Goal: Information Seeking & Learning: Learn about a topic

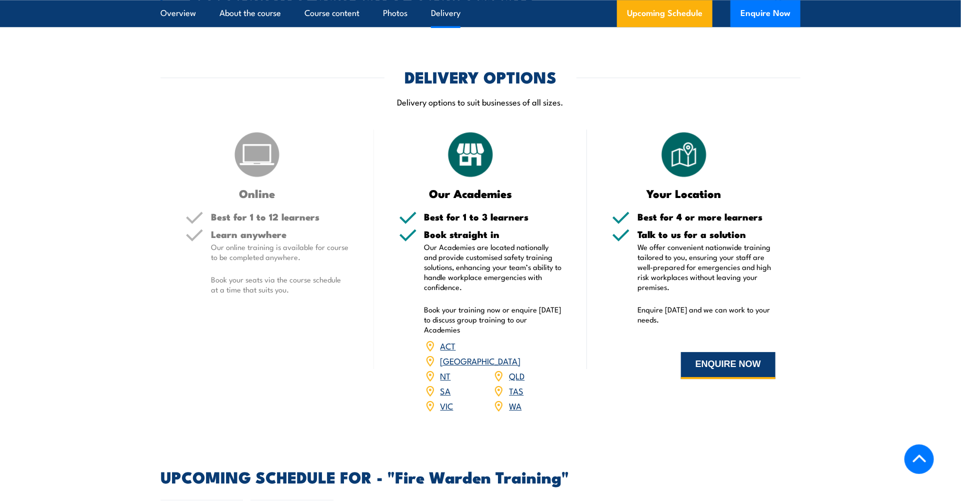
scroll to position [1450, 0]
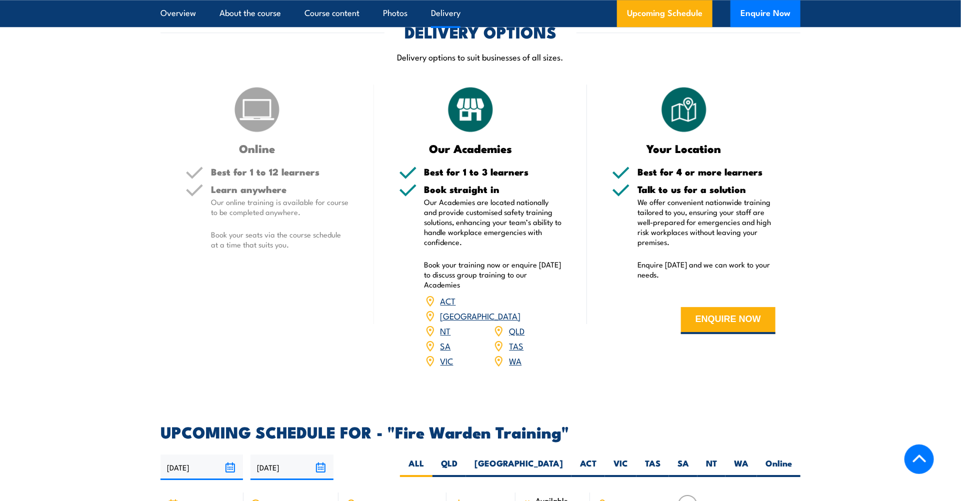
click at [450, 302] on link "ACT" at bounding box center [447, 300] width 15 height 12
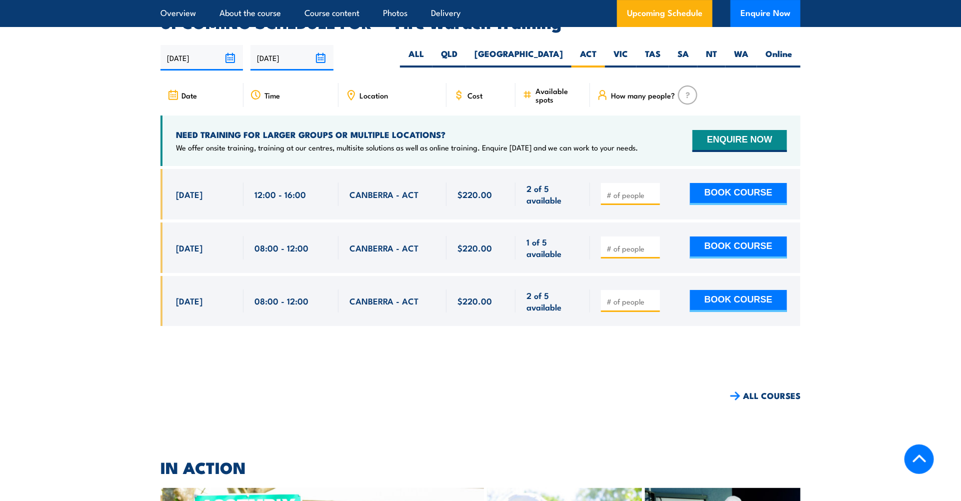
scroll to position [1859, 0]
click at [643, 190] on input "number" at bounding box center [631, 195] width 50 height 10
type input "1"
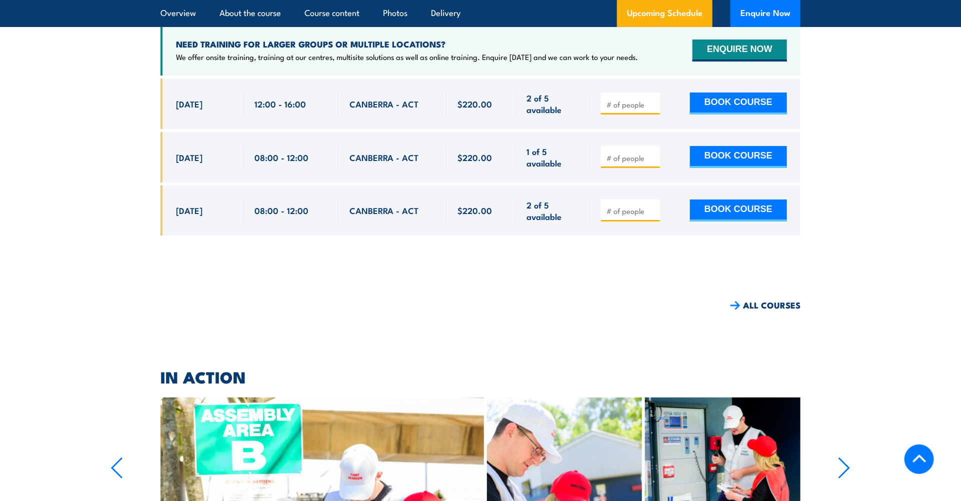
scroll to position [2009, 0]
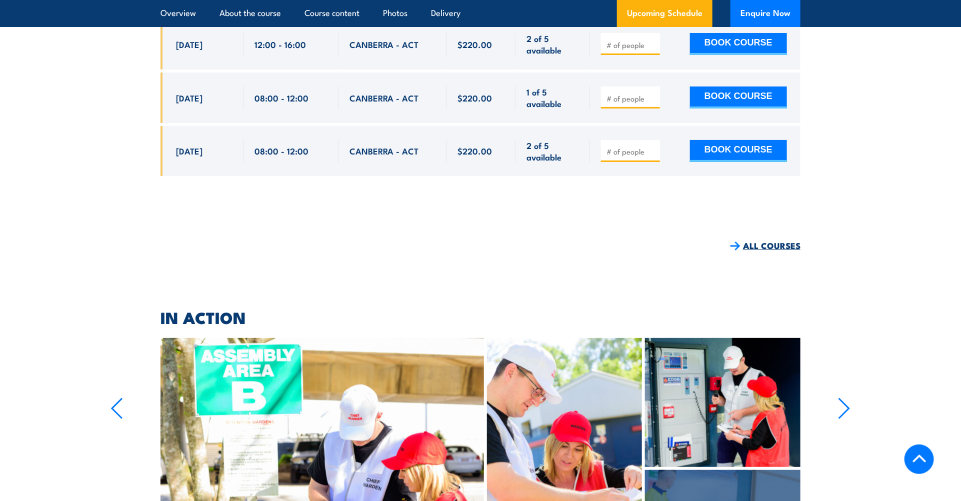
click at [756, 240] on link "ALL COURSES" at bounding box center [765, 245] width 70 height 11
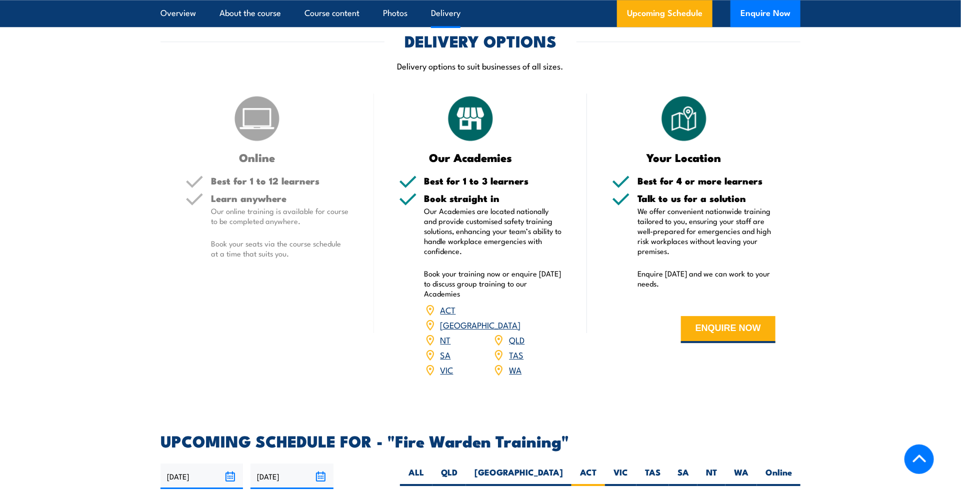
scroll to position [1450, 0]
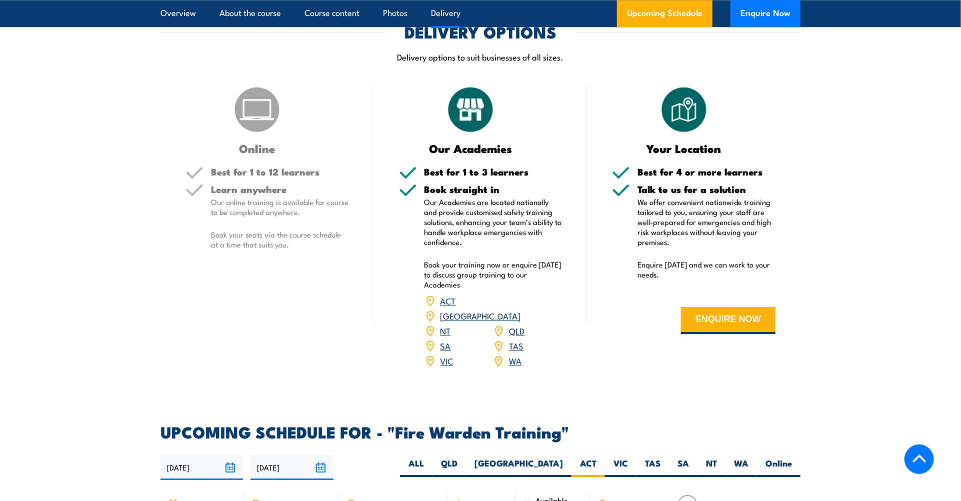
click at [450, 301] on link "ACT" at bounding box center [447, 300] width 15 height 12
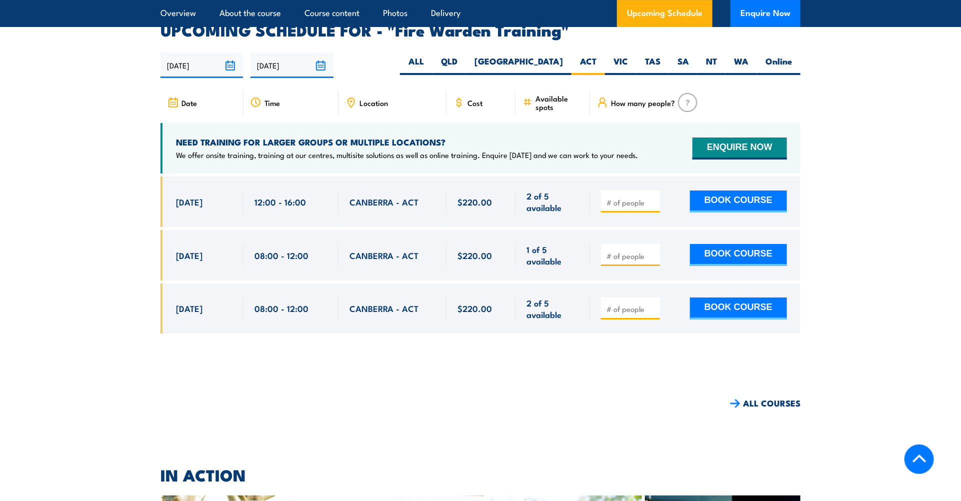
scroll to position [1859, 0]
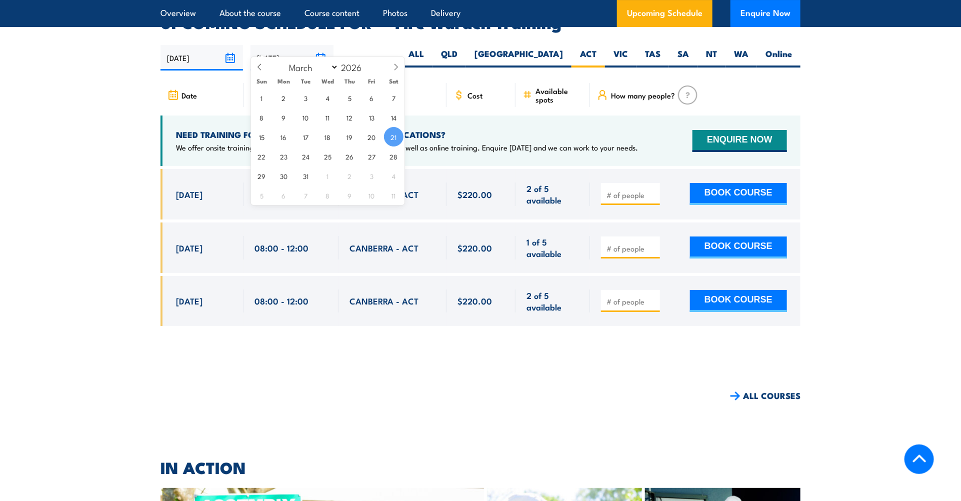
click at [320, 45] on input "21/03/2026" at bounding box center [291, 57] width 82 height 25
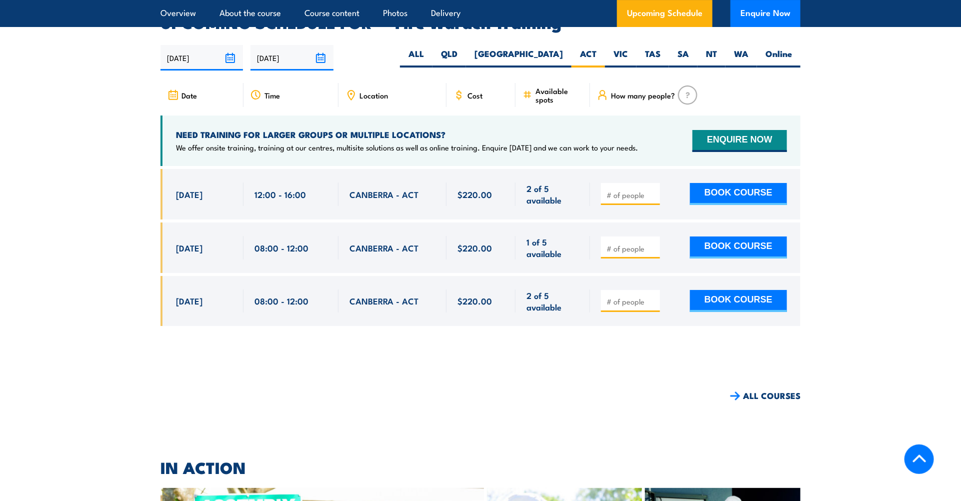
click at [444, 67] on article "UPCOMING SCHEDULE FOR - "Fire Warden Training" 22/09/2025 21/03/2026" at bounding box center [480, 178] width 640 height 326
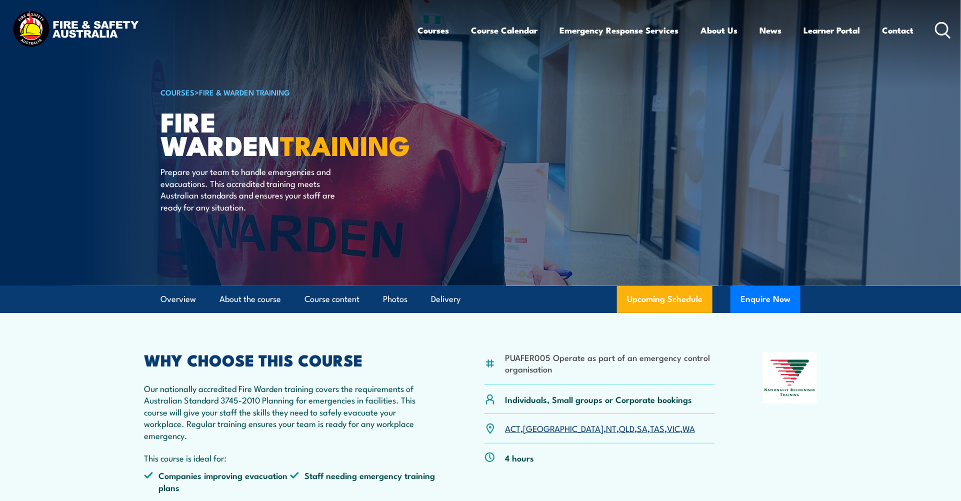
scroll to position [0, 0]
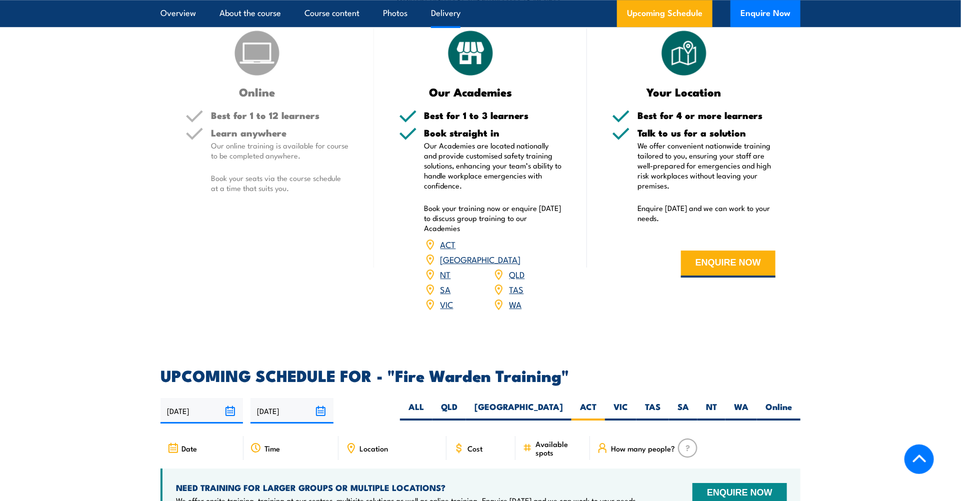
scroll to position [1600, 0]
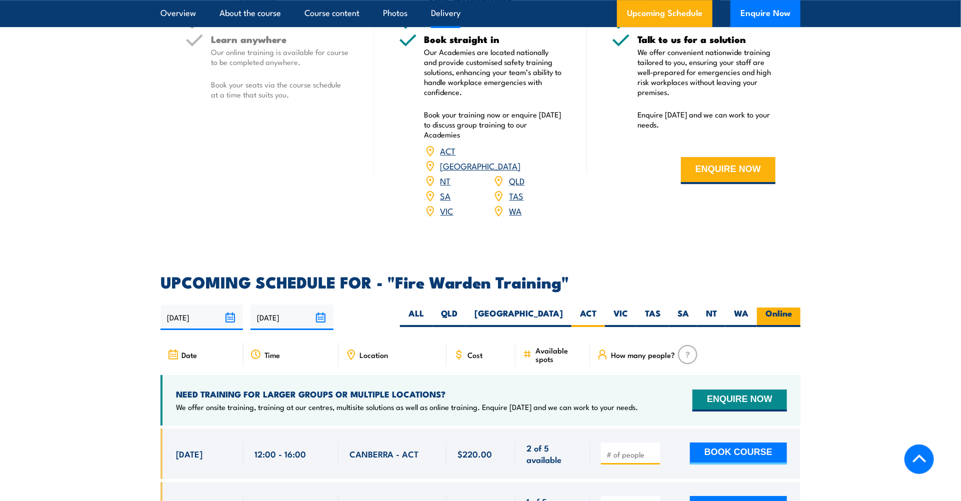
click at [775, 307] on label "Online" at bounding box center [778, 316] width 43 height 19
click at [792, 307] on input "Online" at bounding box center [795, 310] width 6 height 6
radio input "true"
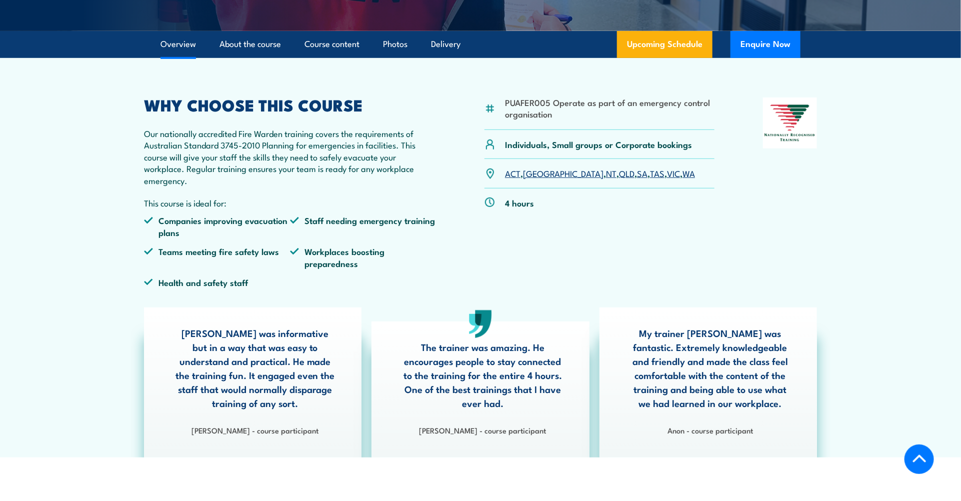
scroll to position [9, 0]
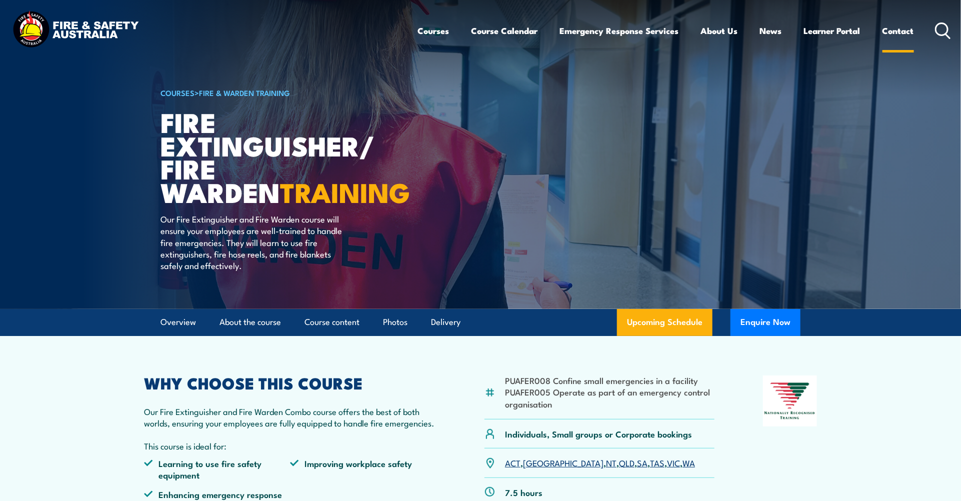
click at [895, 33] on link "Contact" at bounding box center [897, 30] width 31 height 26
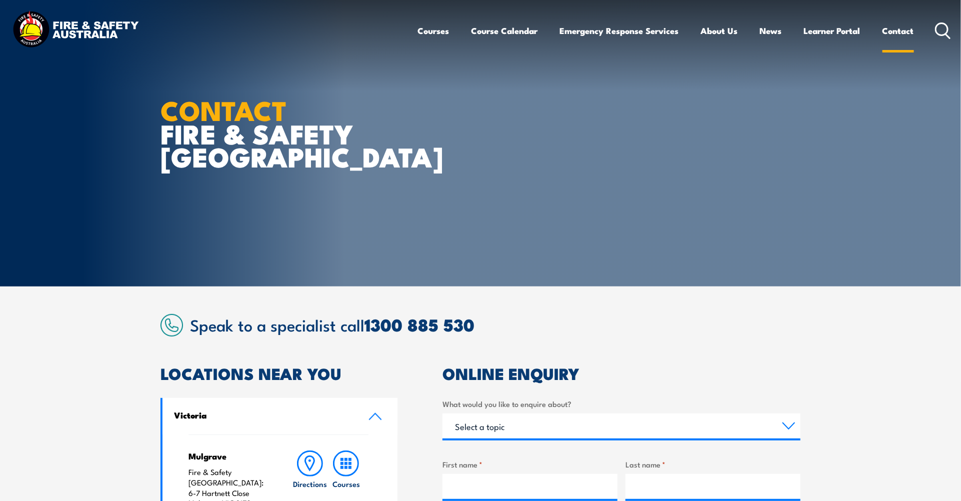
click at [895, 29] on link "Contact" at bounding box center [897, 30] width 31 height 26
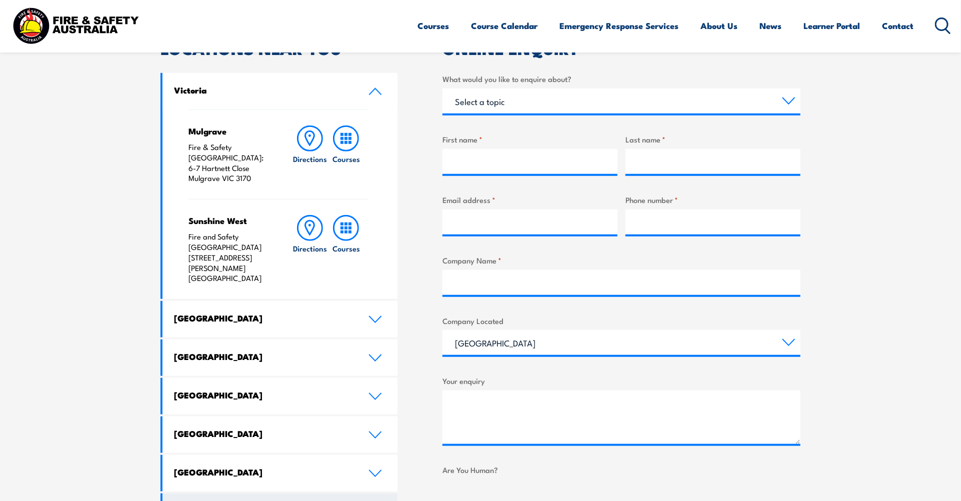
scroll to position [350, 0]
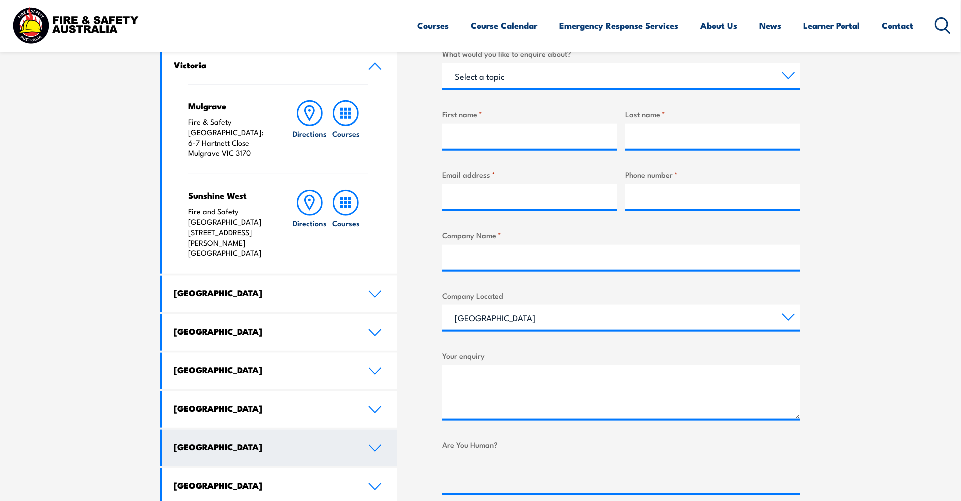
click at [304, 430] on link "[GEOGRAPHIC_DATA]" at bounding box center [279, 448] width 235 height 36
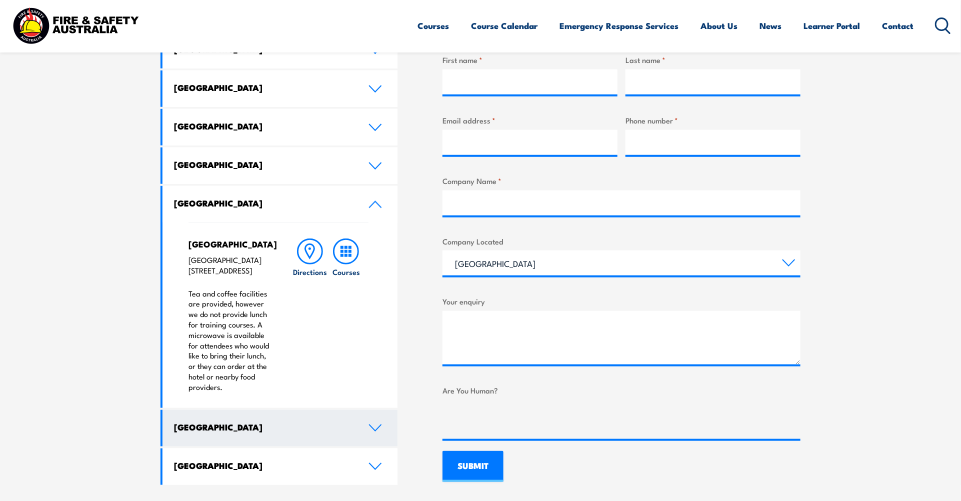
scroll to position [450, 0]
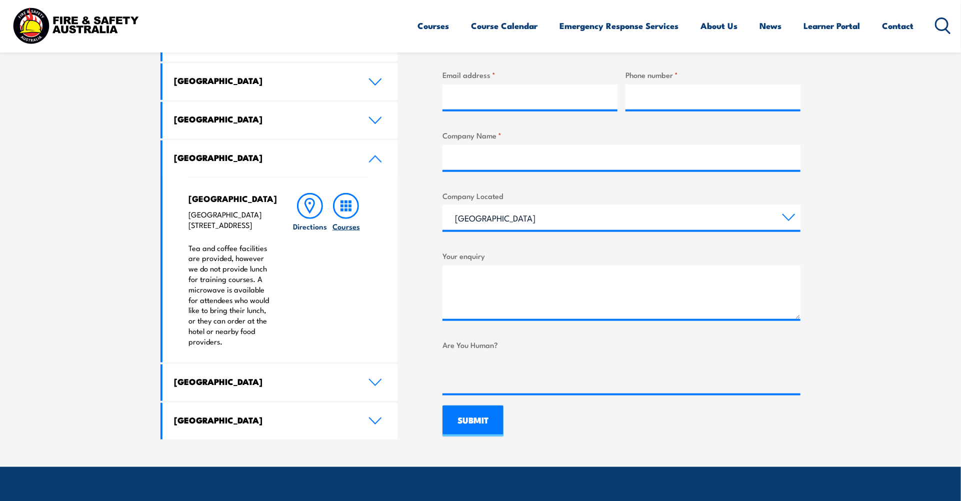
click at [348, 203] on icon at bounding box center [346, 206] width 26 height 26
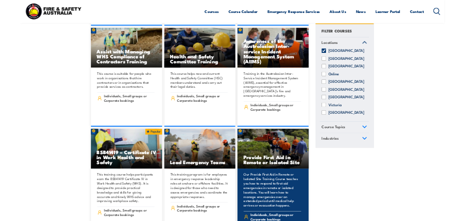
scroll to position [3449, 0]
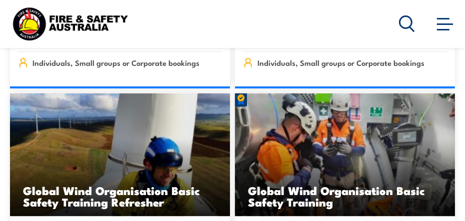
click at [442, 27] on span at bounding box center [445, 23] width 16 height 11
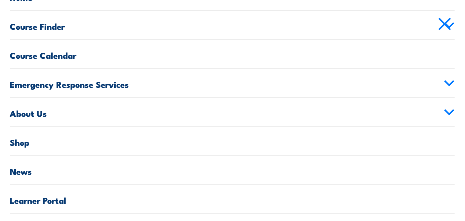
scroll to position [121, 0]
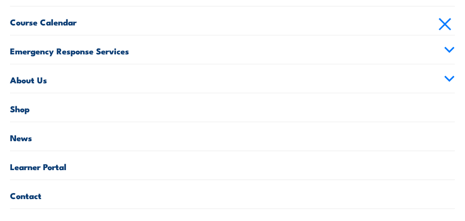
click at [22, 192] on link "Contact" at bounding box center [232, 194] width 445 height 28
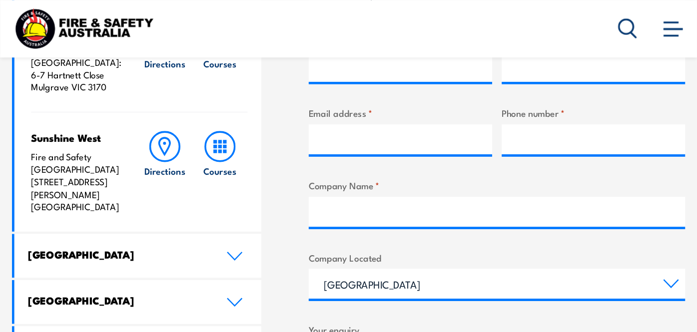
scroll to position [400, 0]
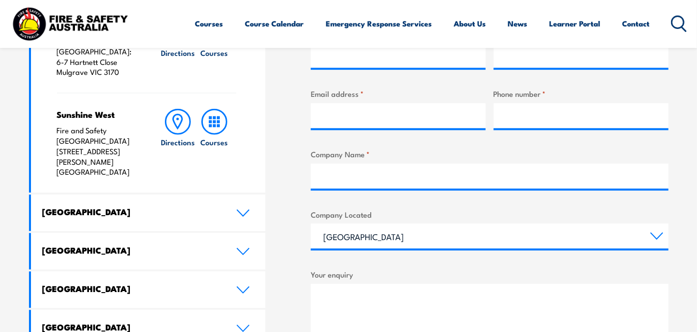
drag, startPoint x: 438, startPoint y: 0, endPoint x: 245, endPoint y: 126, distance: 231.1
click at [283, 112] on div "LOCATIONS NEAR YOU [GEOGRAPHIC_DATA][PERSON_NAME] Fire & Safety [GEOGRAPHIC_DAT…" at bounding box center [349, 199] width 640 height 526
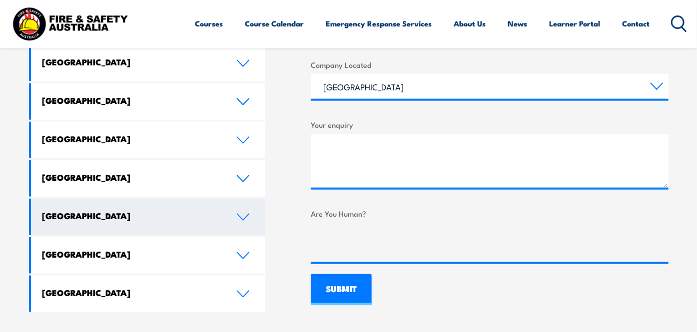
click at [126, 218] on h4 "[GEOGRAPHIC_DATA]" at bounding box center [131, 215] width 179 height 11
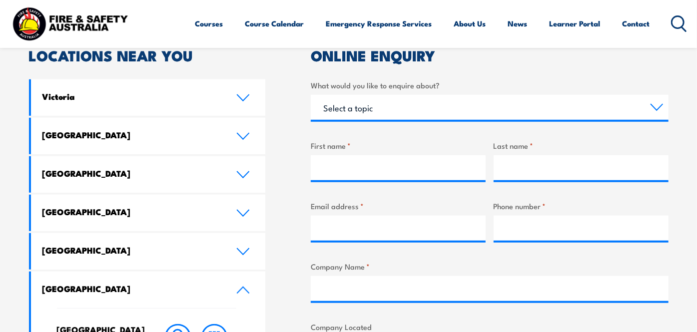
scroll to position [175, 0]
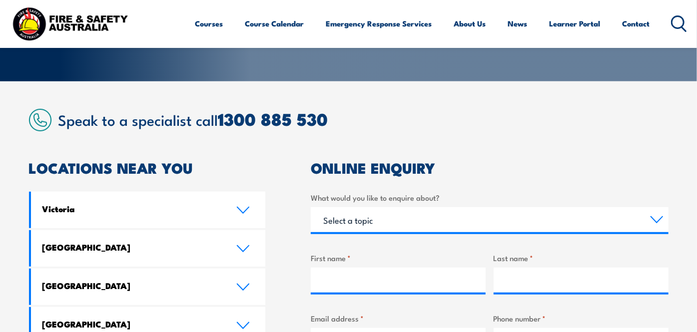
click at [195, 28] on link "Courses" at bounding box center [209, 23] width 28 height 24
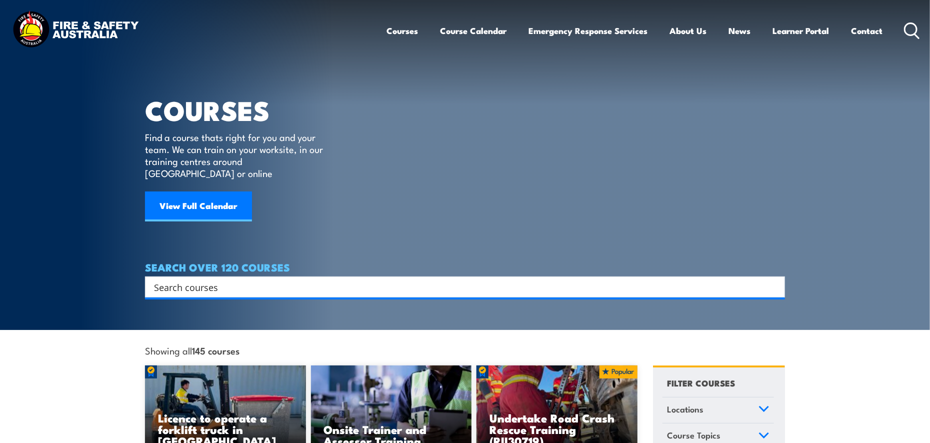
drag, startPoint x: 0, startPoint y: 0, endPoint x: 493, endPoint y: 101, distance: 503.6
click at [493, 101] on article "COURSES Find a course thats right for you and your team. We can train on your w…" at bounding box center [465, 148] width 640 height 297
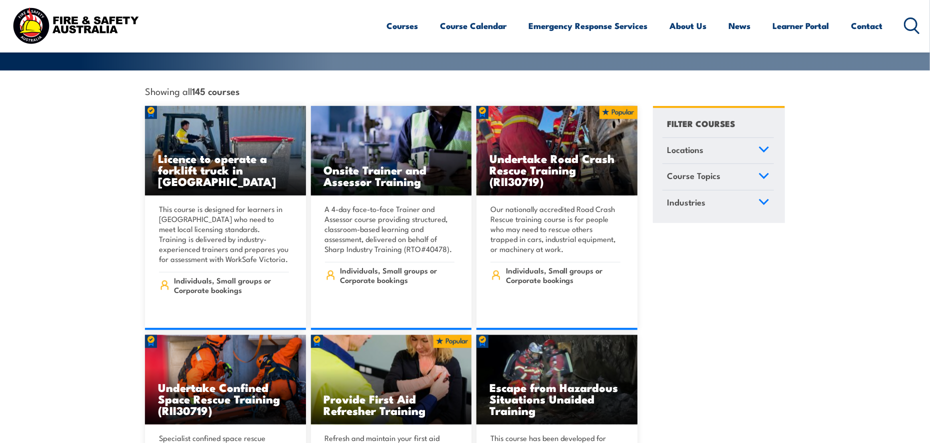
scroll to position [300, 0]
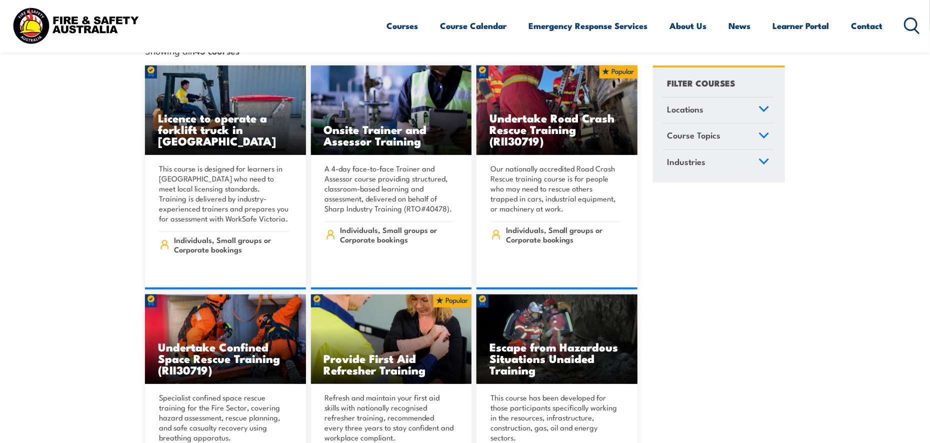
click at [697, 97] on link "Locations" at bounding box center [717, 110] width 111 height 26
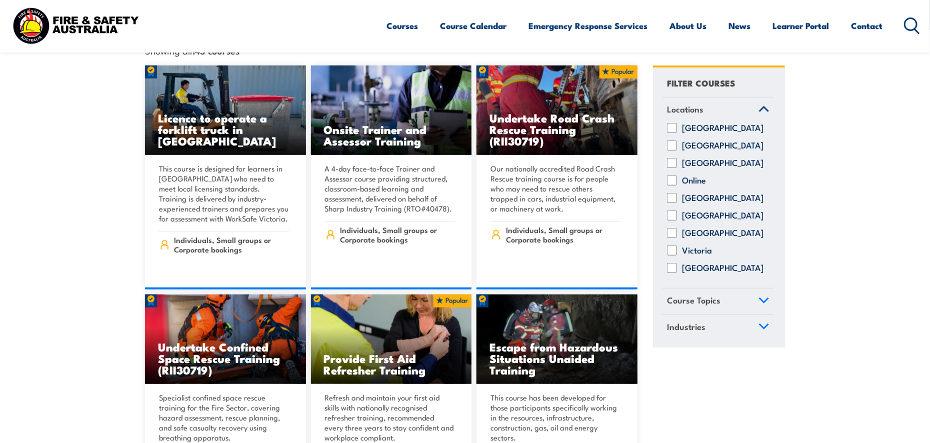
click at [676, 123] on input "Australian Capital Territory" at bounding box center [672, 128] width 10 height 10
checkbox input "true"
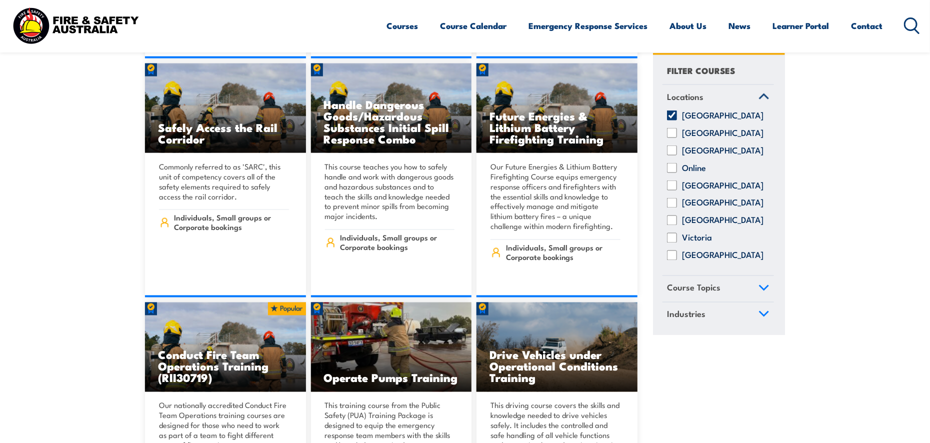
scroll to position [700, 0]
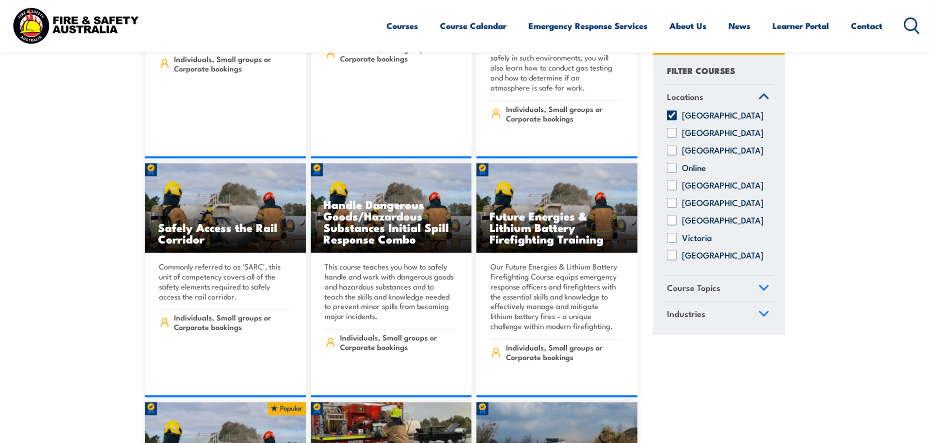
click at [770, 98] on link "Locations" at bounding box center [717, 97] width 111 height 26
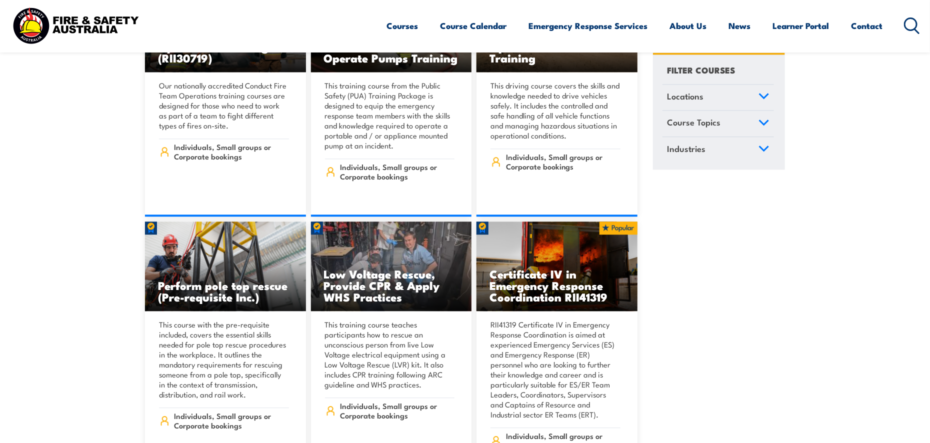
scroll to position [1100, 0]
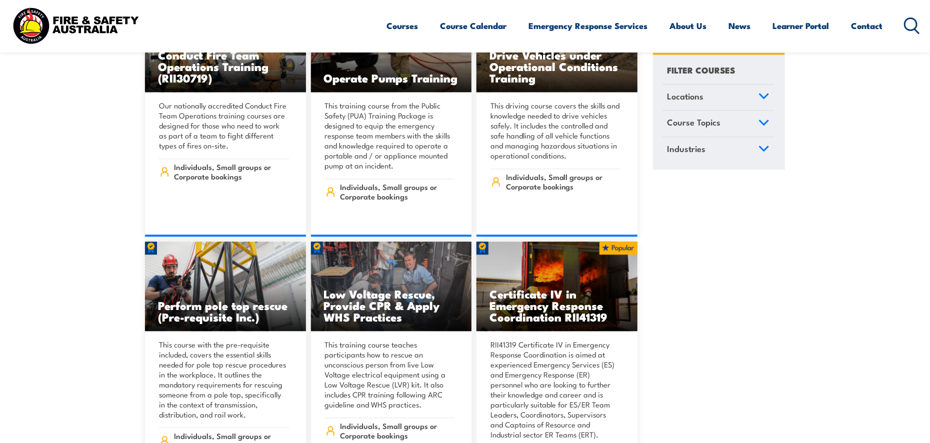
drag, startPoint x: 772, startPoint y: 234, endPoint x: 759, endPoint y: 213, distance: 24.7
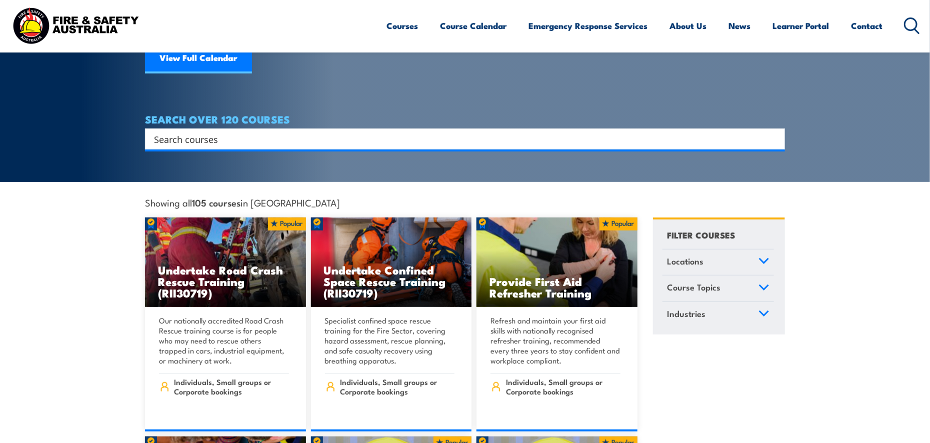
scroll to position [200, 0]
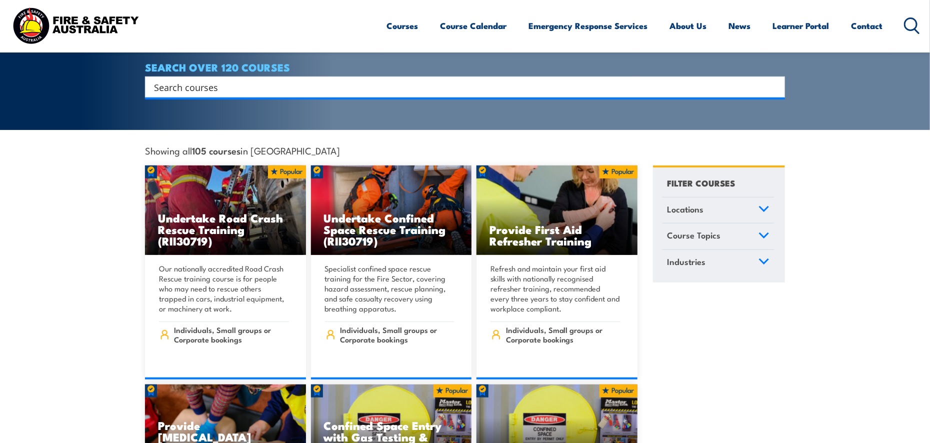
click at [731, 223] on link "Course Topics" at bounding box center [717, 236] width 111 height 26
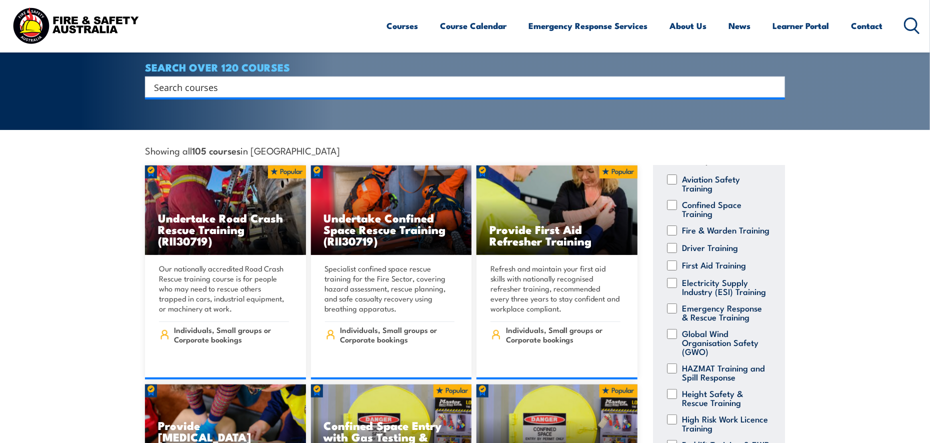
scroll to position [100, 0]
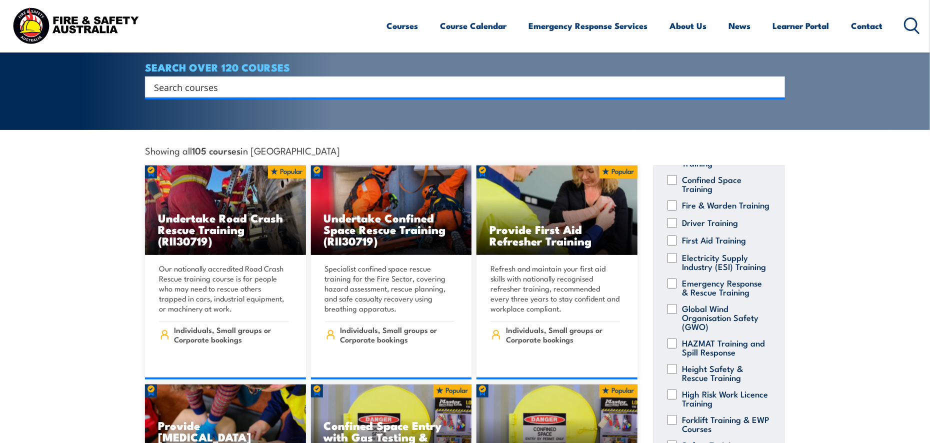
click at [678, 200] on div "Fire & Warden Training" at bounding box center [717, 205] width 111 height 10
click at [675, 200] on input "Fire & Warden Training" at bounding box center [672, 205] width 10 height 10
checkbox input "true"
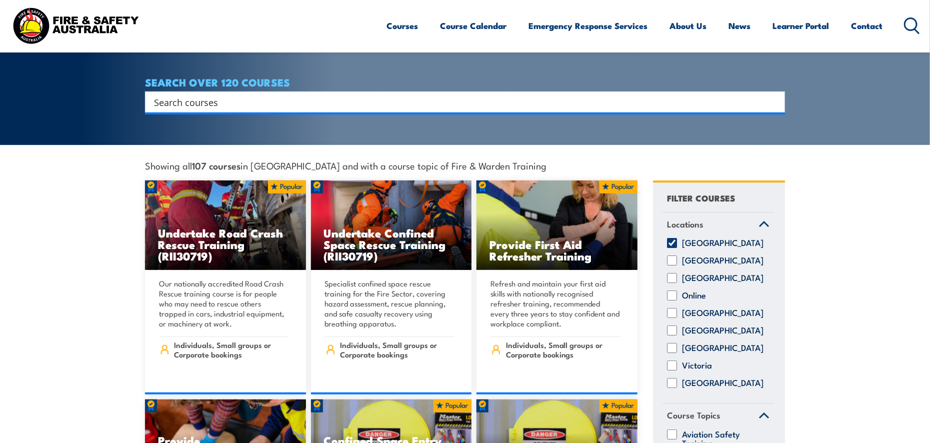
scroll to position [163, 0]
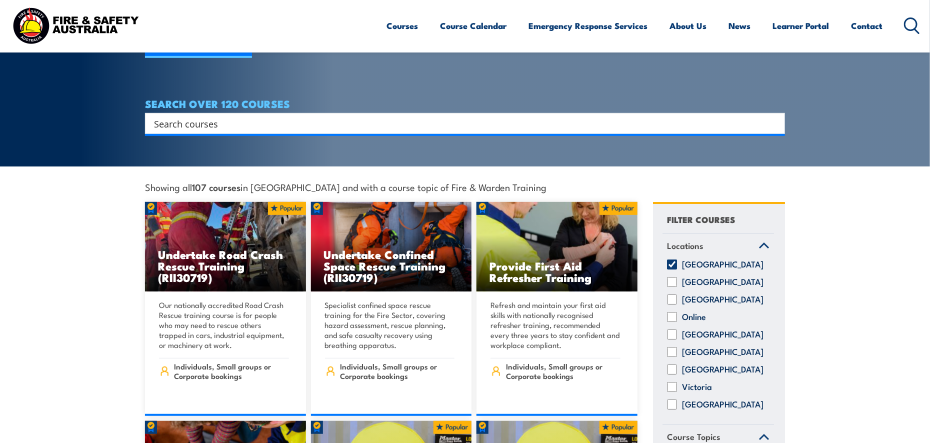
click at [650, 116] on input "Search input" at bounding box center [458, 123] width 609 height 15
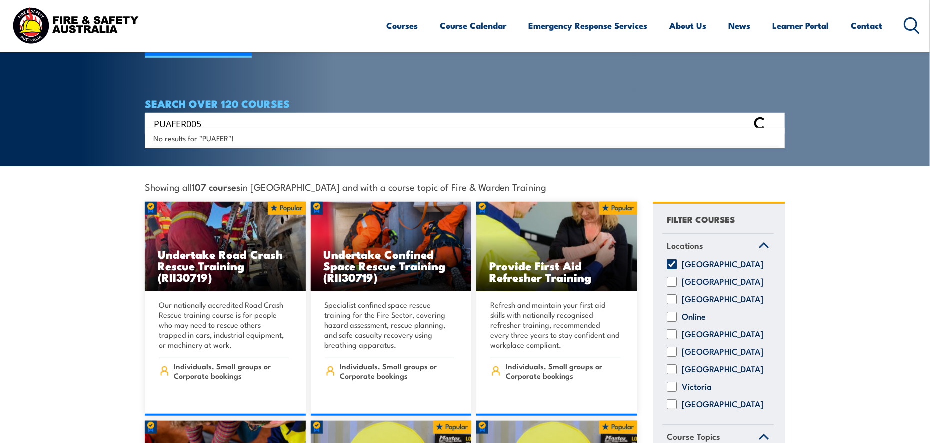
type input "PUAFER005"
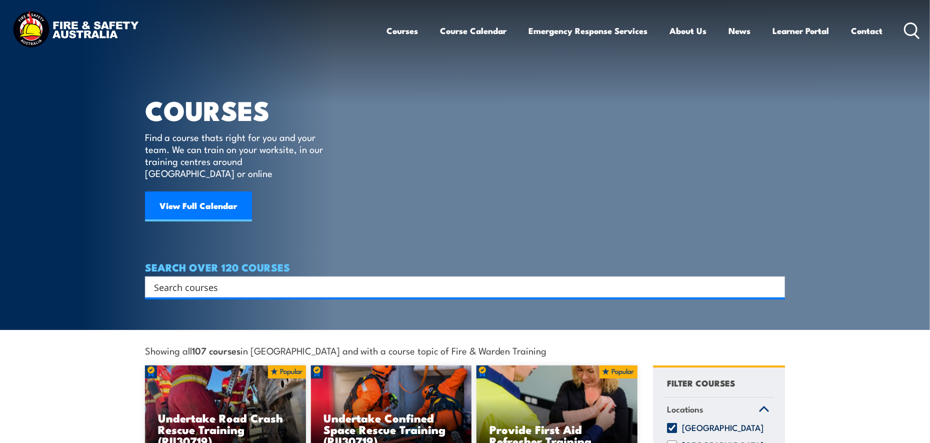
click at [456, 279] on input "Search input" at bounding box center [458, 286] width 609 height 15
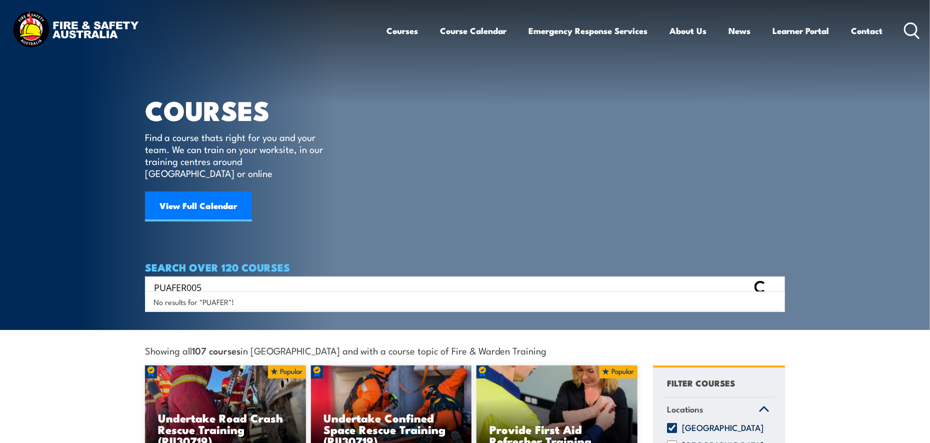
type input "PUAFER005"
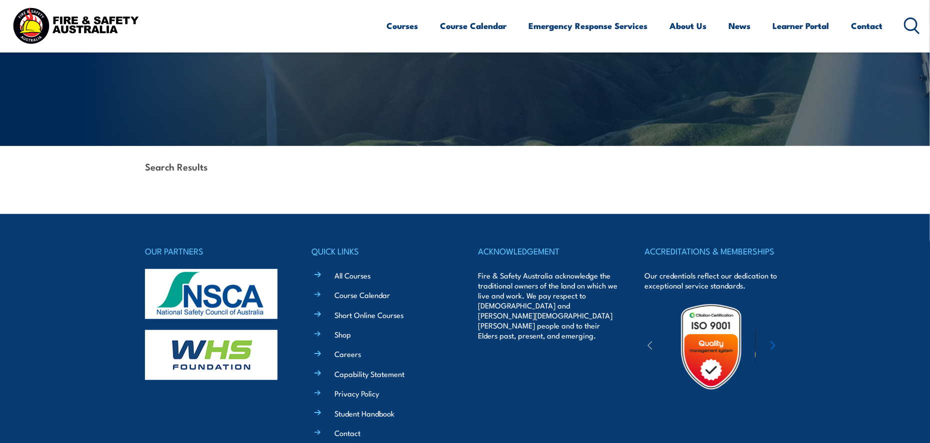
scroll to position [50, 0]
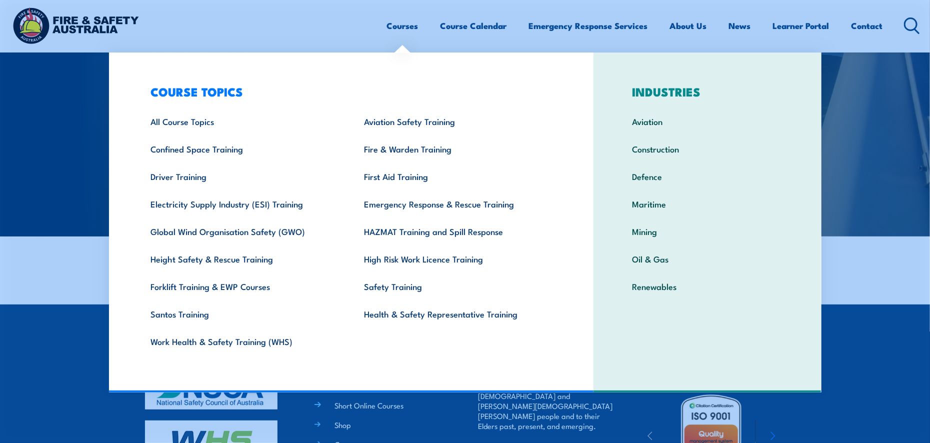
click at [393, 21] on link "Courses" at bounding box center [402, 25] width 31 height 26
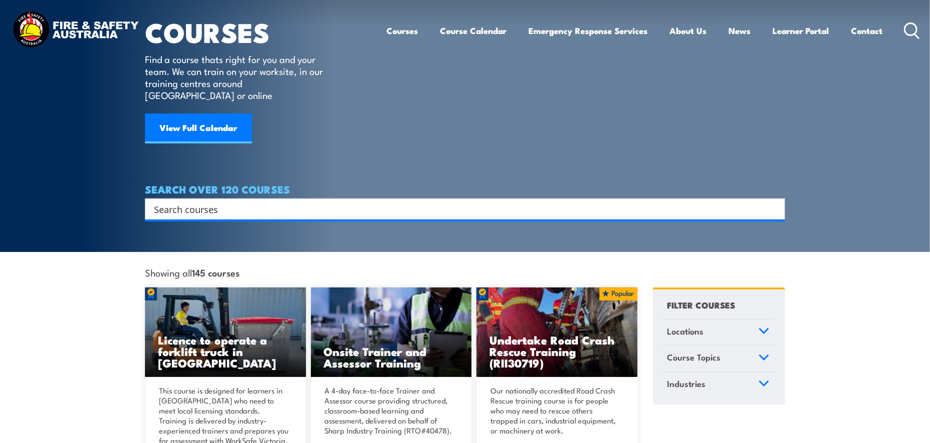
scroll to position [100, 0]
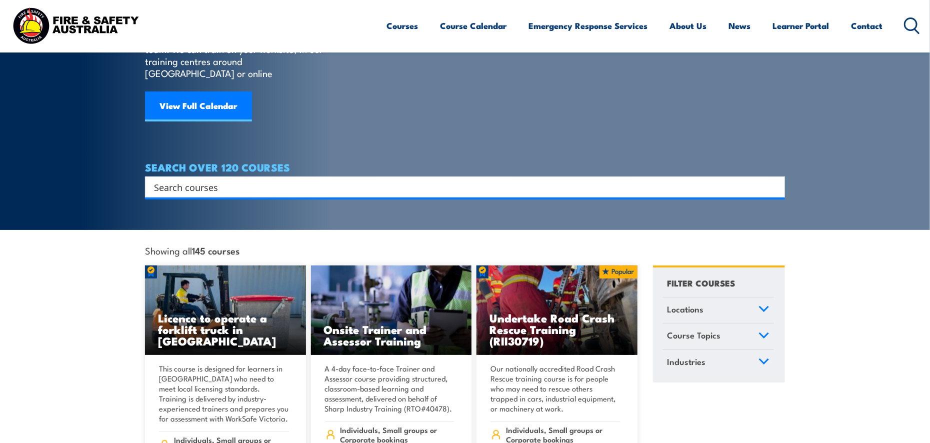
click at [688, 328] on span "Course Topics" at bounding box center [693, 334] width 53 height 13
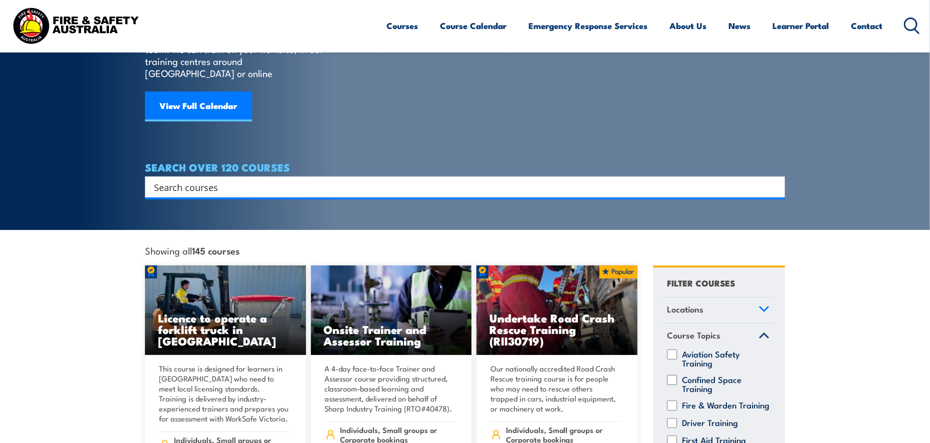
click at [505, 179] on input "Search input" at bounding box center [458, 186] width 609 height 15
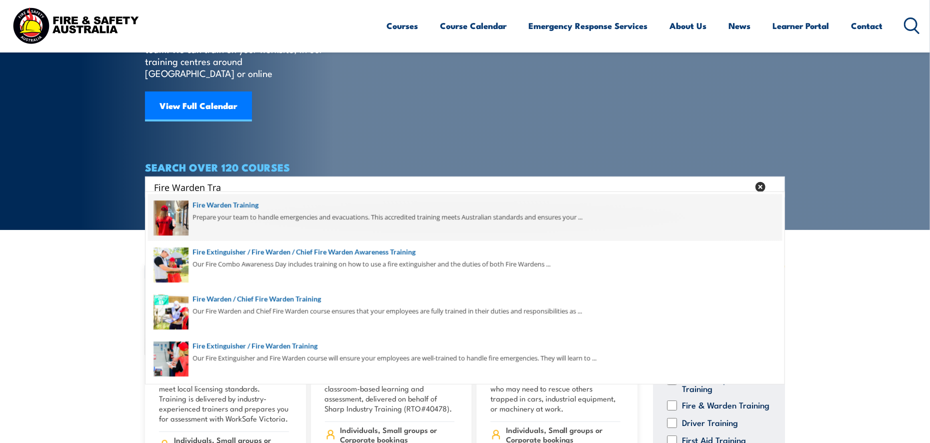
type input "Fire Warden Tra"
click at [243, 199] on span at bounding box center [465, 217] width 634 height 47
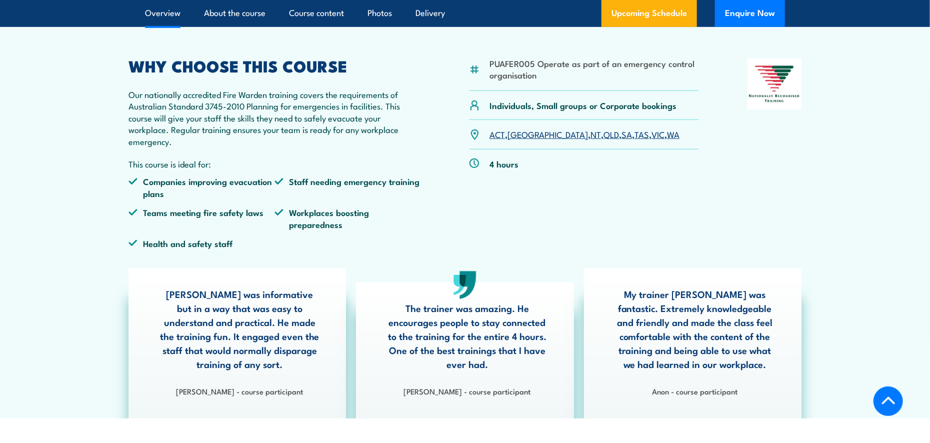
scroll to position [300, 0]
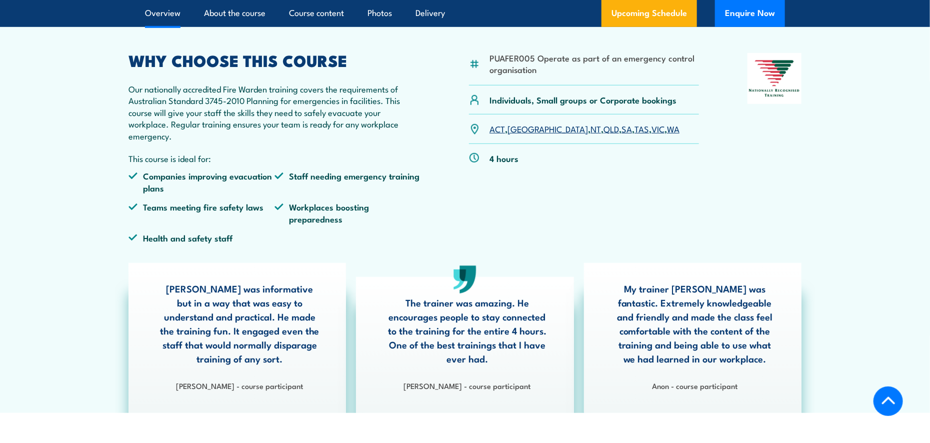
click at [494, 128] on link "ACT" at bounding box center [496, 128] width 15 height 12
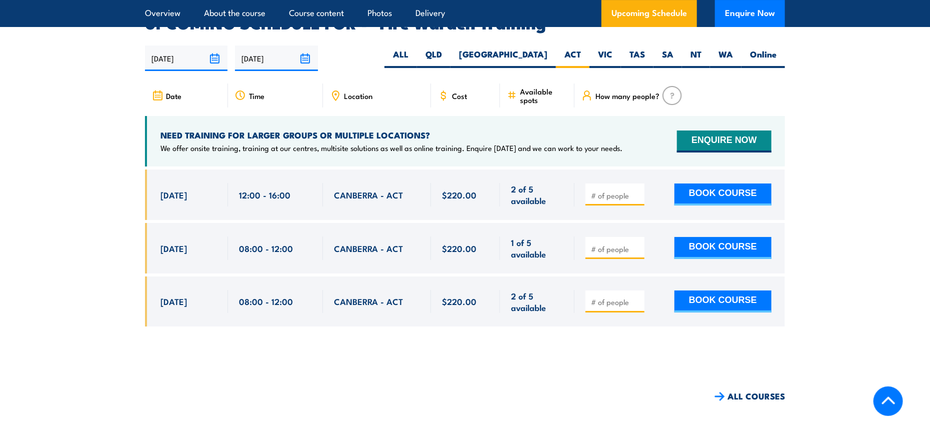
click at [606, 242] on span at bounding box center [615, 247] width 52 height 11
click at [607, 244] on input "number" at bounding box center [616, 249] width 50 height 10
type input "1"
click at [634, 244] on input "1" at bounding box center [616, 249] width 50 height 10
